Goal: Task Accomplishment & Management: Manage account settings

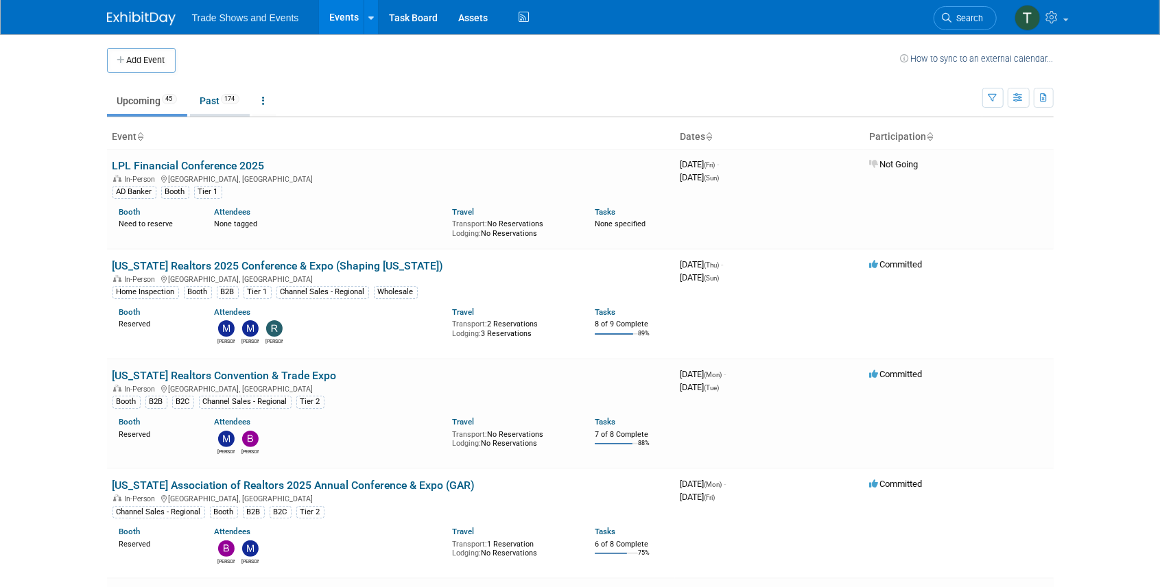
click at [217, 96] on link "Past 174" at bounding box center [220, 101] width 60 height 26
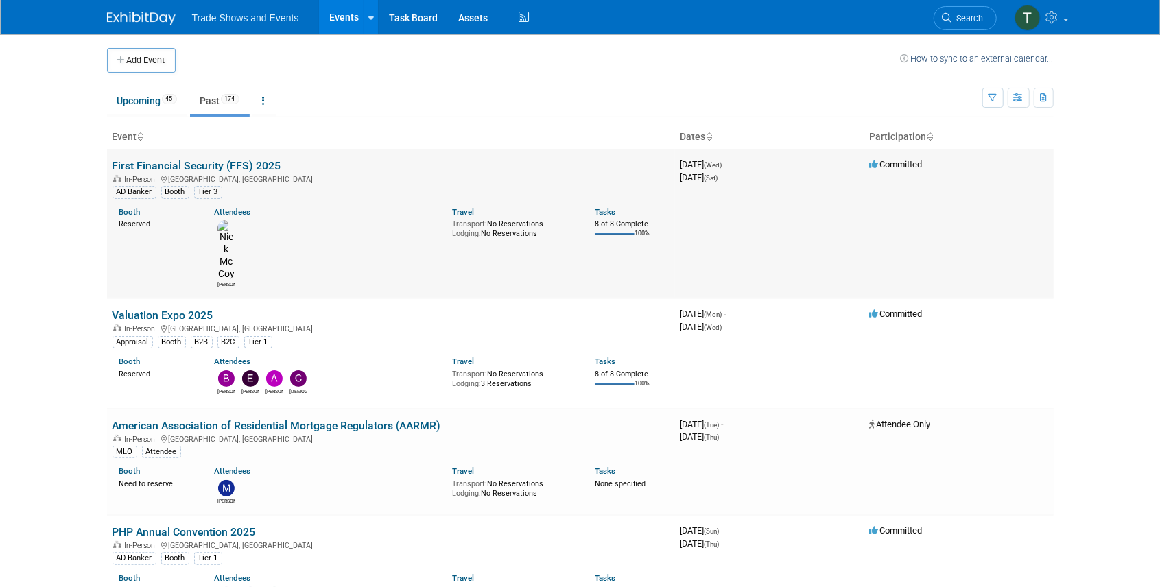
click at [233, 165] on link "First Financial Security (FFS) 2025" at bounding box center [197, 165] width 169 height 13
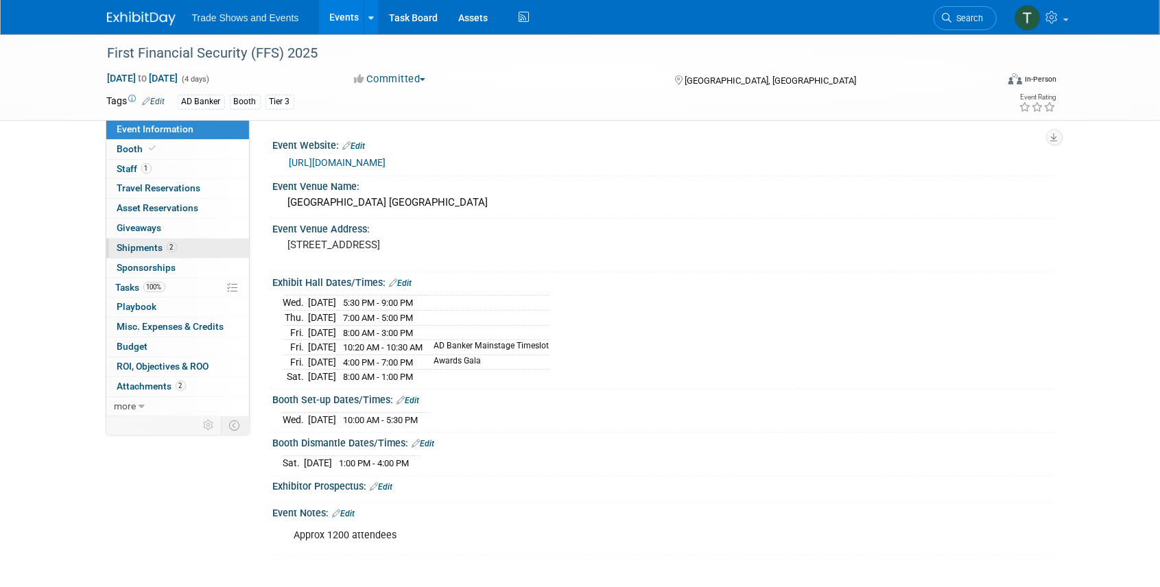
click at [141, 242] on span "Shipments 2" at bounding box center [147, 247] width 60 height 11
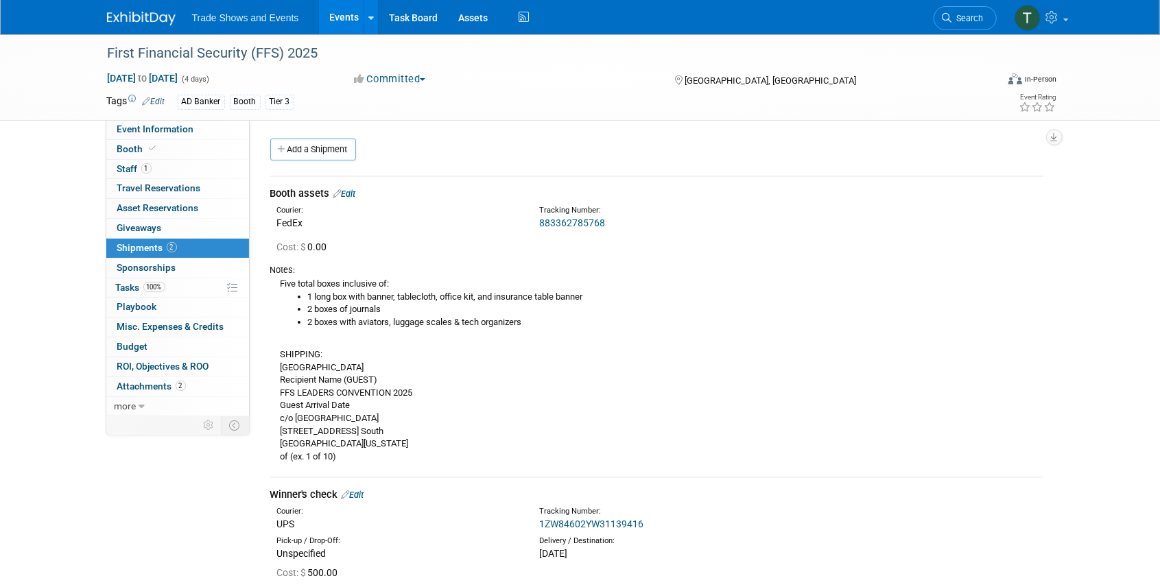
click at [949, 18] on icon at bounding box center [948, 18] width 10 height 10
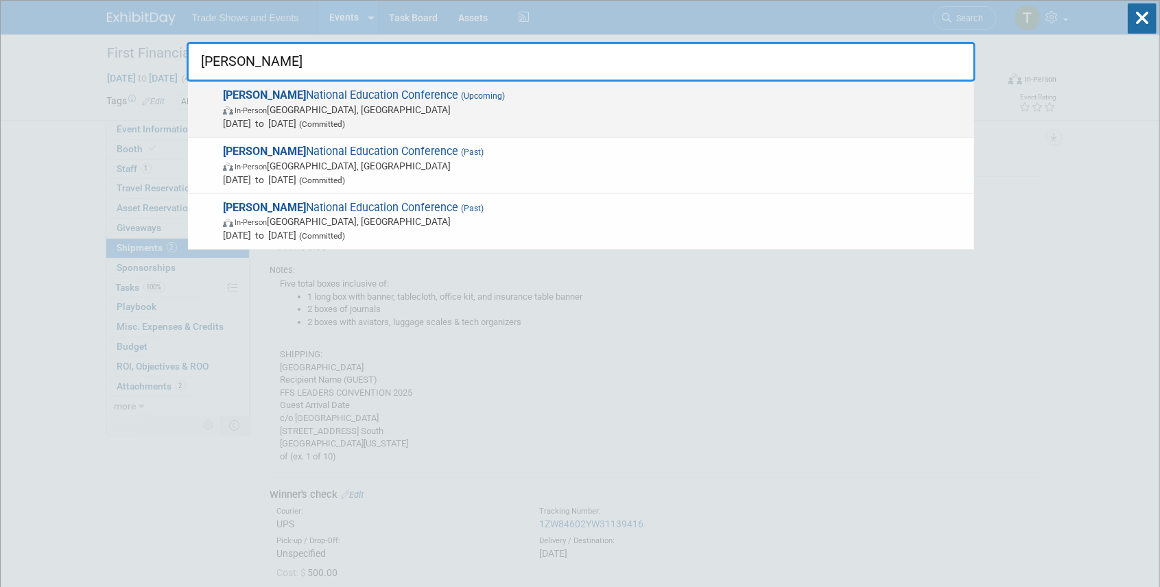
type input "SILA"
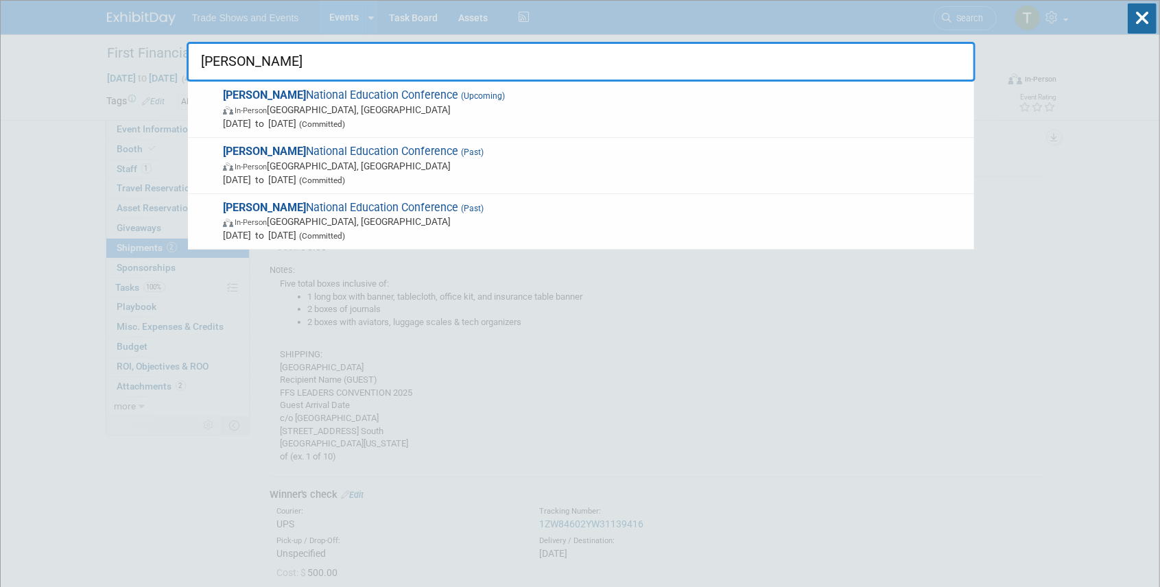
click at [328, 99] on span "SILA National Education Conference (Upcoming) In-Person New Orleans, LA Oct 26,…" at bounding box center [593, 109] width 748 height 42
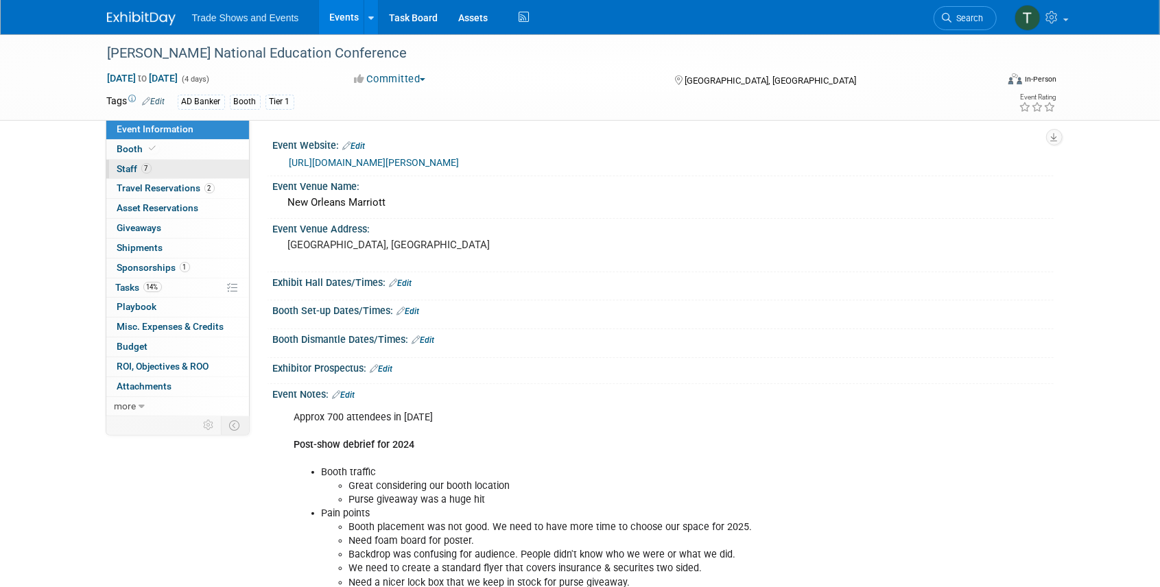
click at [130, 167] on span "Staff 7" at bounding box center [134, 168] width 34 height 11
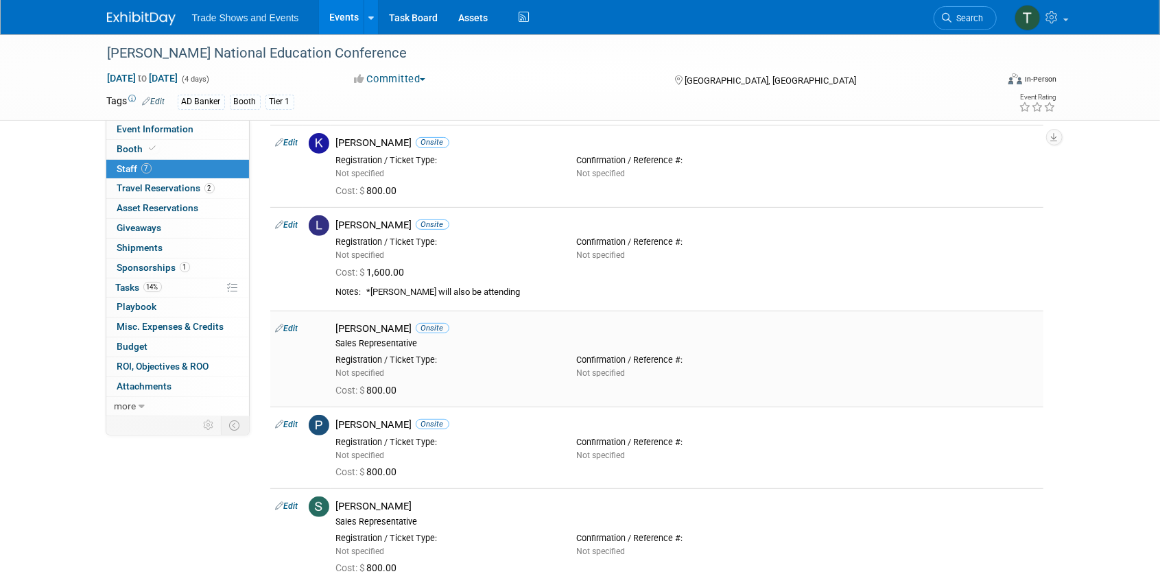
scroll to position [228, 0]
click at [141, 188] on span "Travel Reservations 2" at bounding box center [165, 187] width 97 height 11
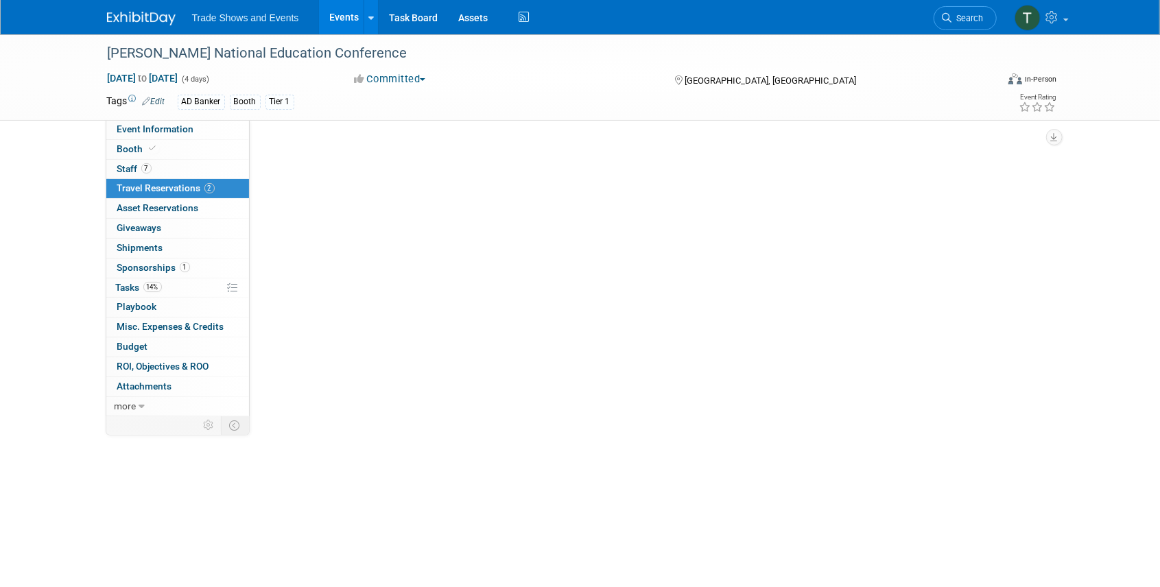
scroll to position [0, 0]
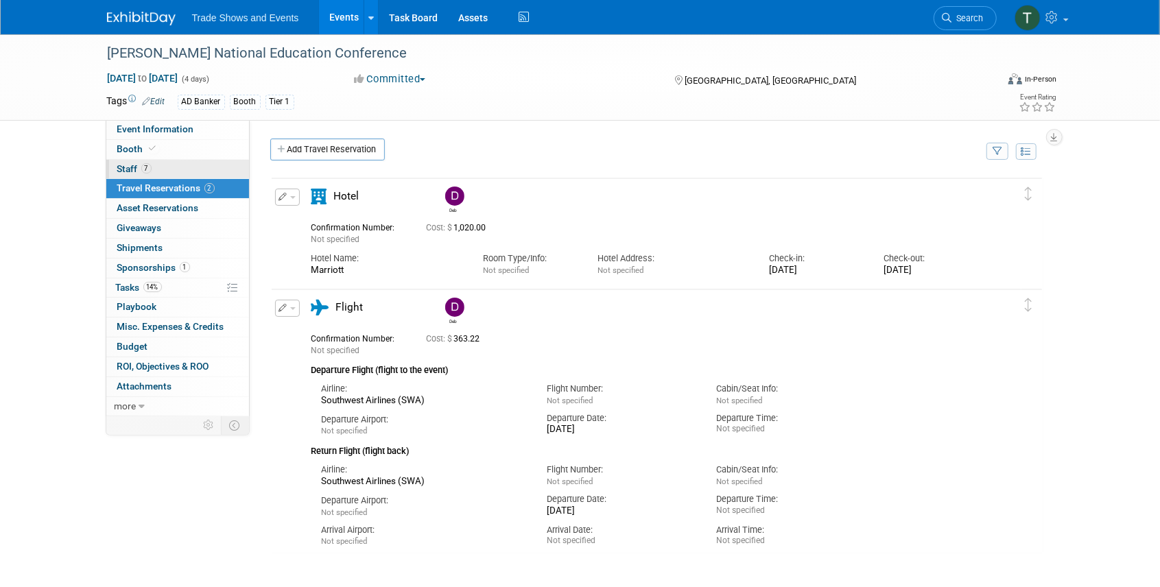
click at [136, 169] on span "Staff 7" at bounding box center [134, 168] width 34 height 11
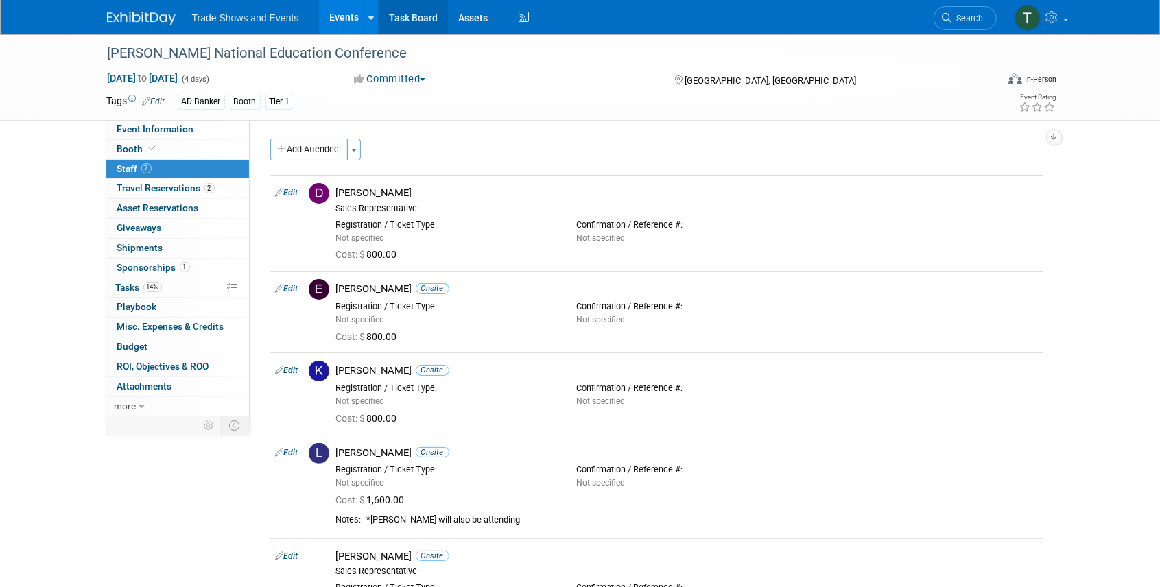
click at [413, 16] on link "Task Board" at bounding box center [413, 17] width 69 height 34
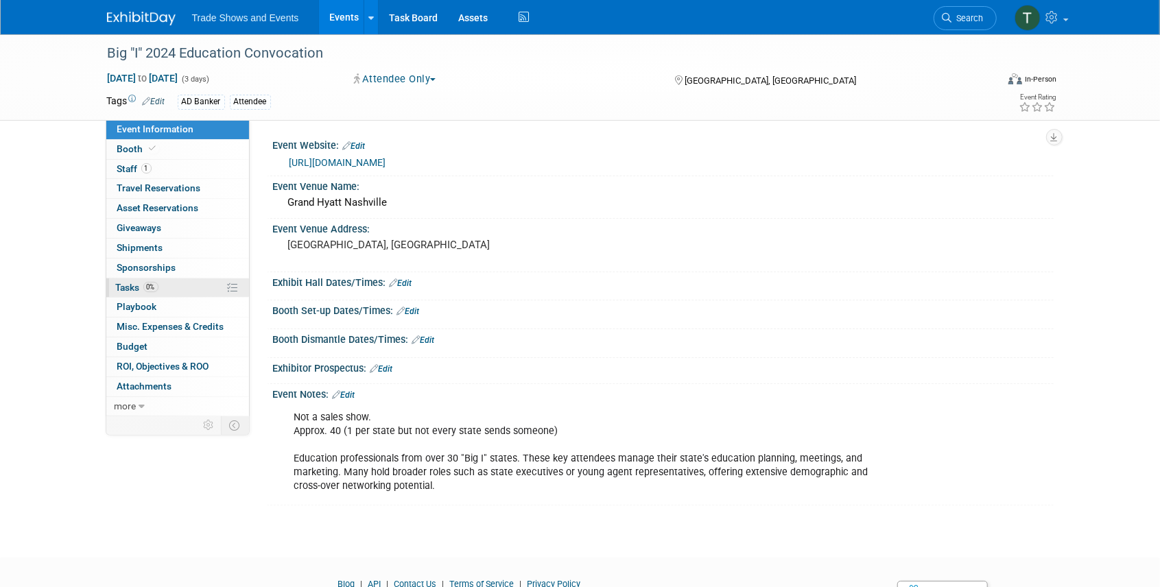
click at [139, 283] on span "Tasks 0%" at bounding box center [137, 287] width 43 height 11
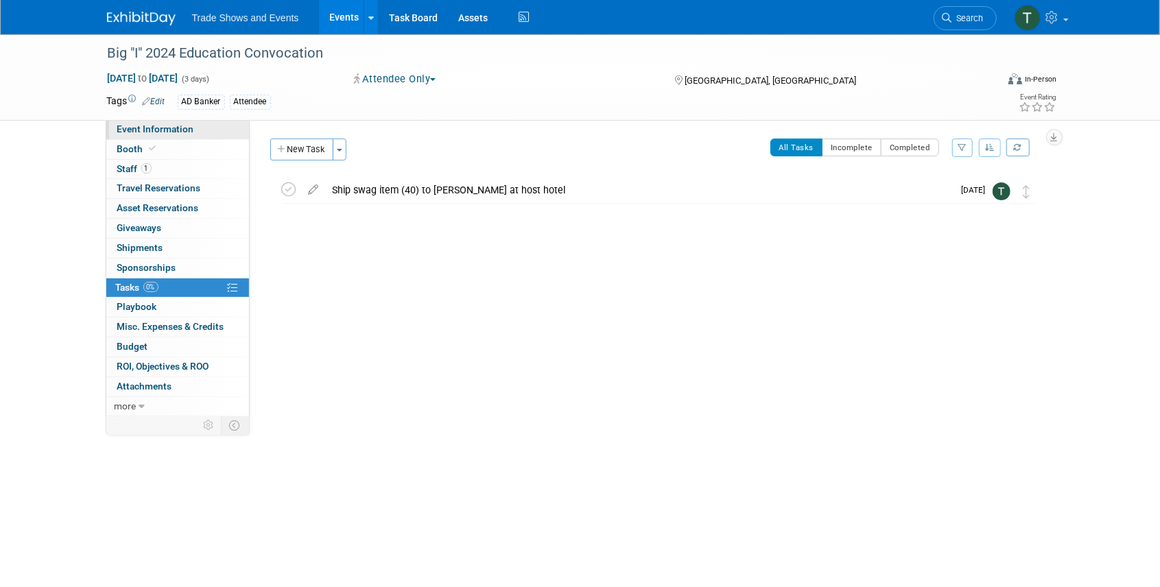
click at [182, 130] on span "Event Information" at bounding box center [155, 128] width 77 height 11
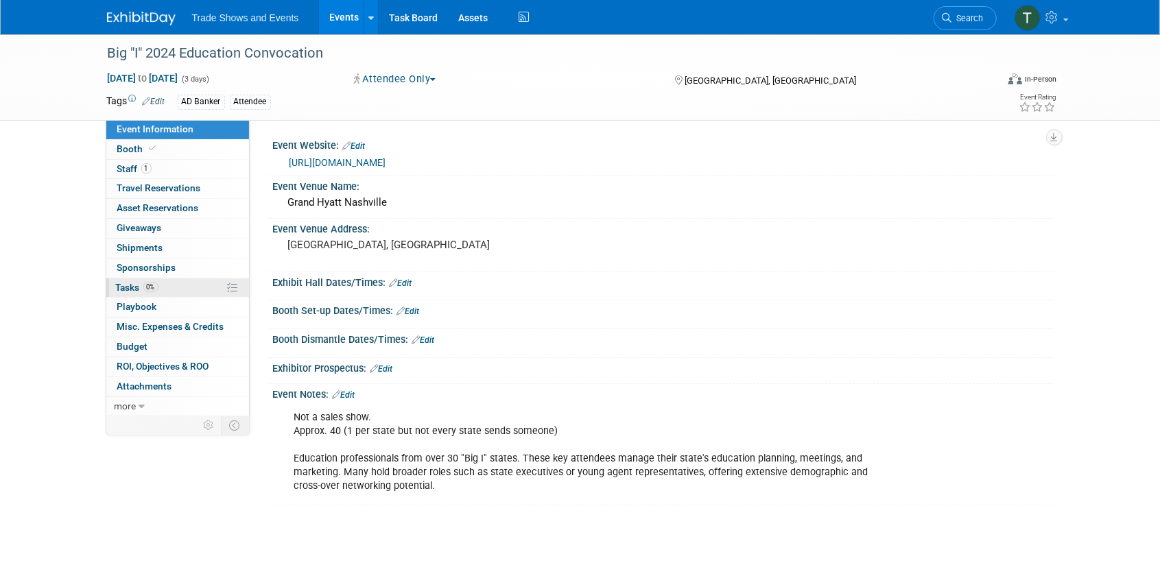
click at [136, 282] on span "Tasks 0%" at bounding box center [137, 287] width 43 height 11
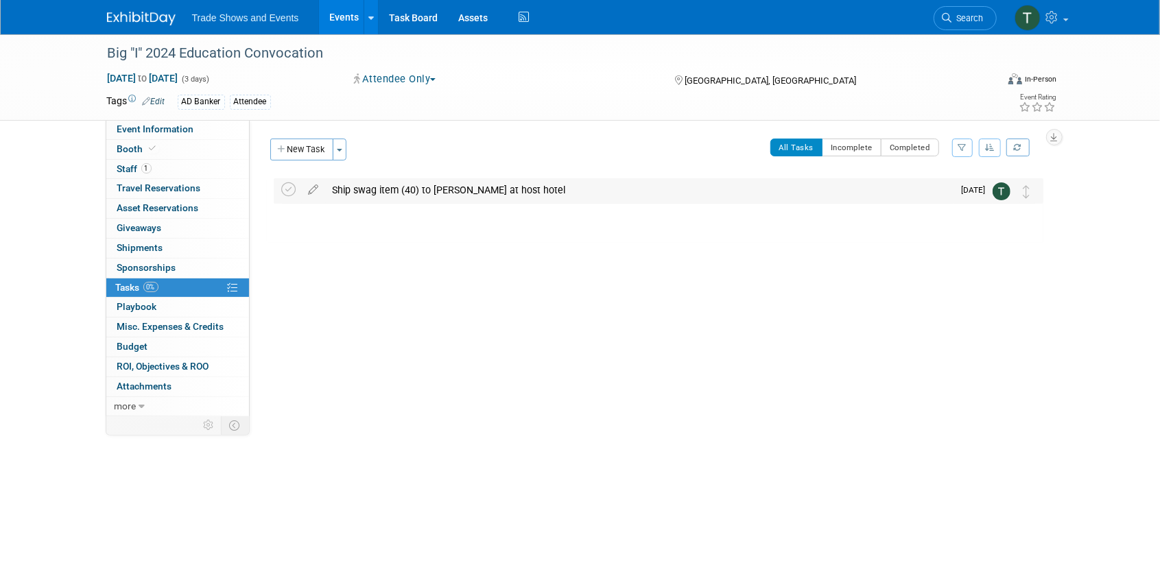
click at [377, 188] on div "Ship swag item (40) to [PERSON_NAME] at host hotel" at bounding box center [640, 189] width 628 height 23
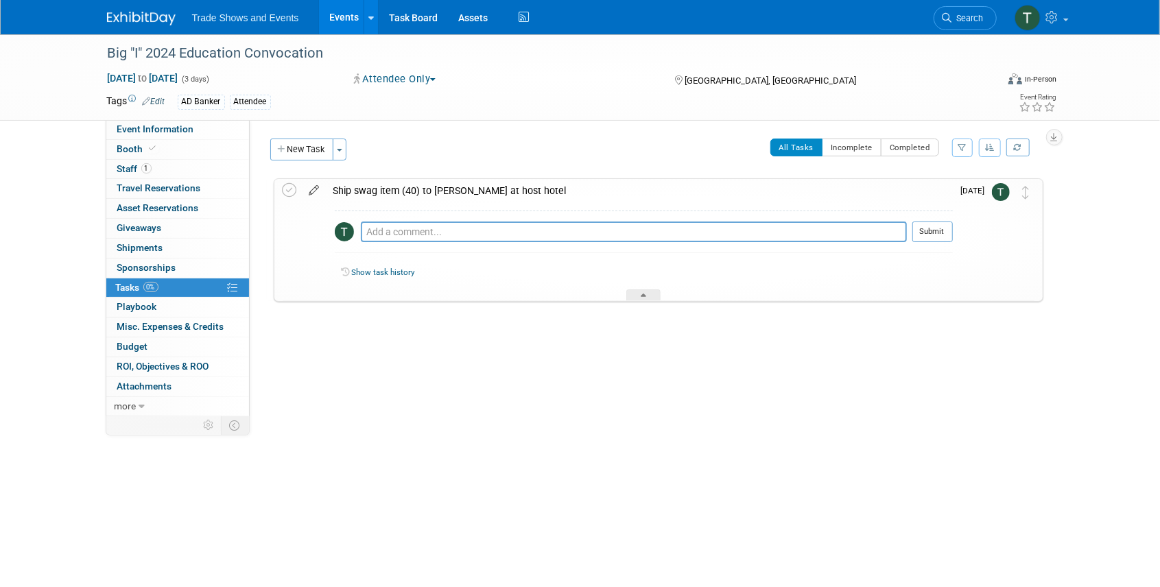
click at [316, 189] on icon at bounding box center [315, 187] width 24 height 17
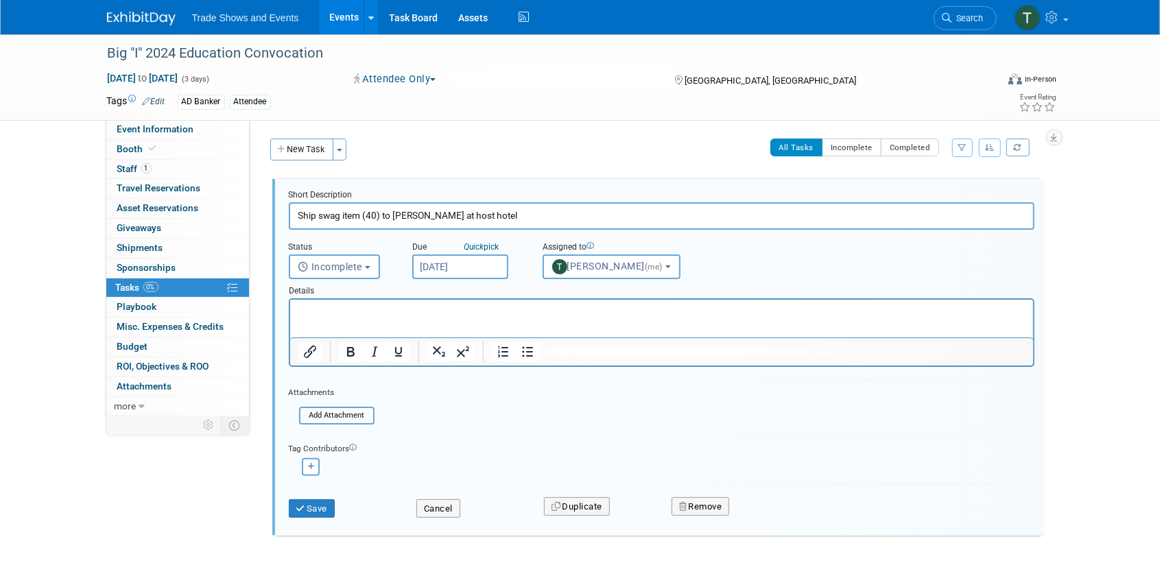
drag, startPoint x: 377, startPoint y: 213, endPoint x: 366, endPoint y: 213, distance: 11.0
click at [366, 213] on input "Ship swag item (40) to [PERSON_NAME] at host hotel" at bounding box center [662, 215] width 746 height 27
type input "Ship swag item (50 journals) to [PERSON_NAME] at host hotel"
click at [303, 504] on icon "submit" at bounding box center [301, 508] width 11 height 9
